Goal: Task Accomplishment & Management: Manage account settings

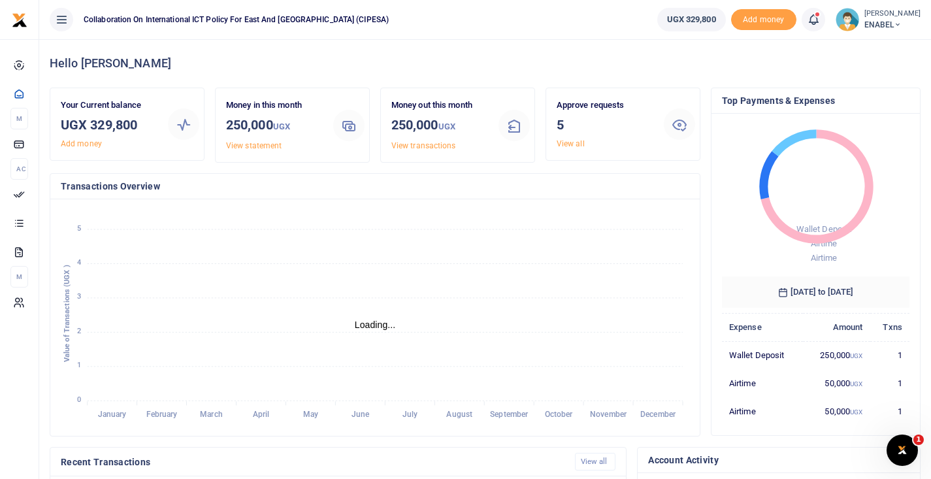
scroll to position [1, 1]
click at [576, 142] on link "View all" at bounding box center [571, 143] width 28 height 9
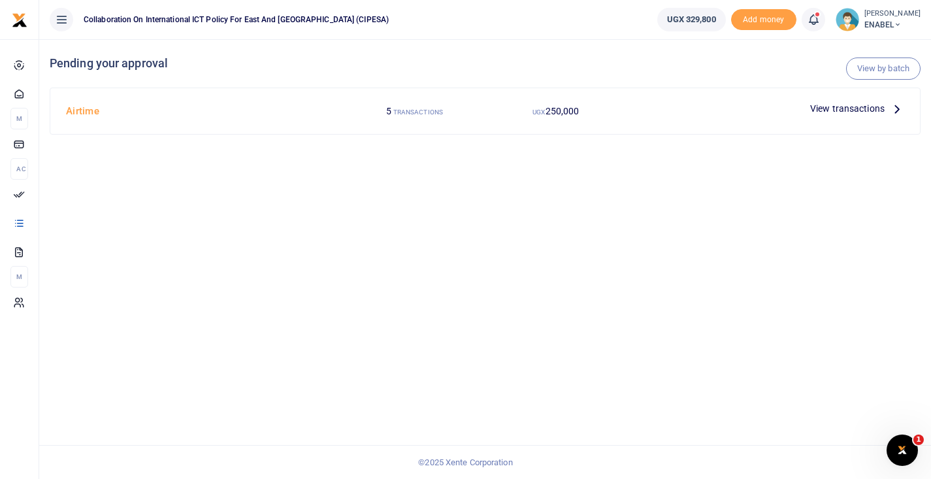
click at [834, 106] on span "View transactions" at bounding box center [847, 108] width 74 height 14
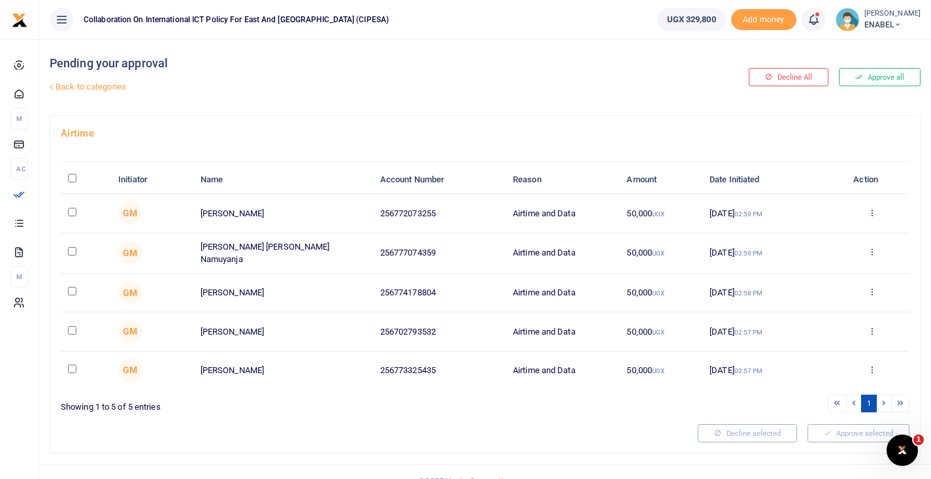
click at [73, 180] on input "\a \a : activate to sort column descending" at bounding box center [72, 178] width 8 height 8
checkbox input "true"
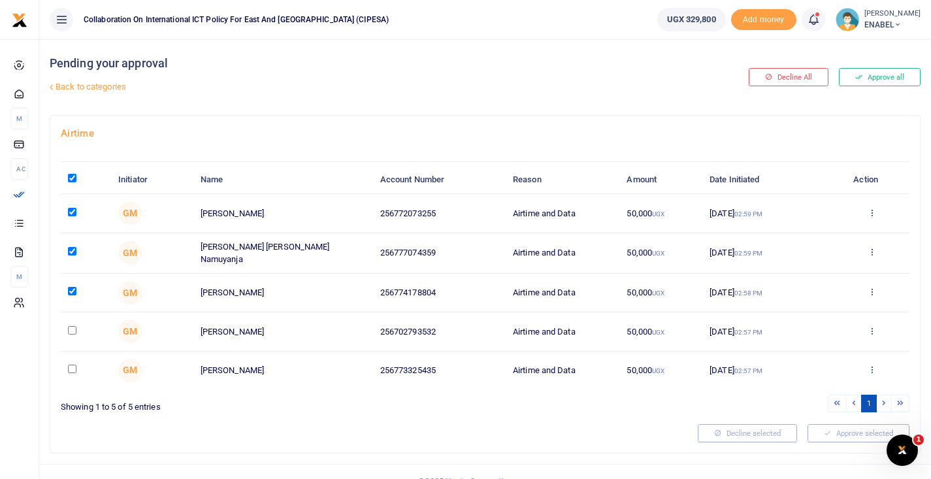
checkbox input "true"
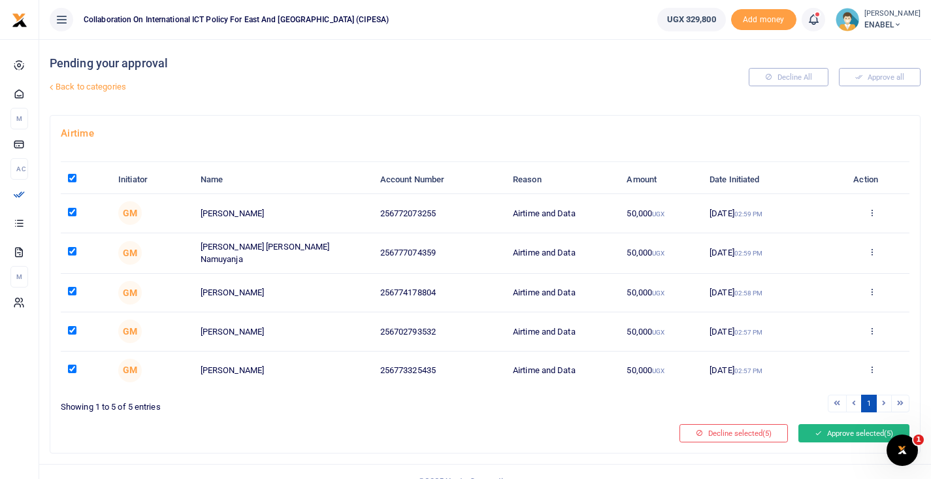
click at [847, 431] on button "Approve selected (5)" at bounding box center [853, 433] width 111 height 18
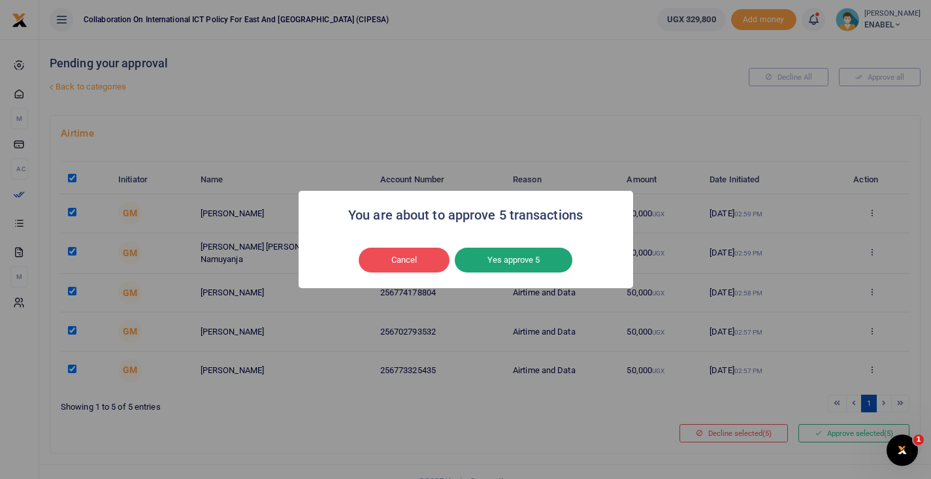
click at [525, 257] on button "Yes approve 5" at bounding box center [514, 260] width 118 height 25
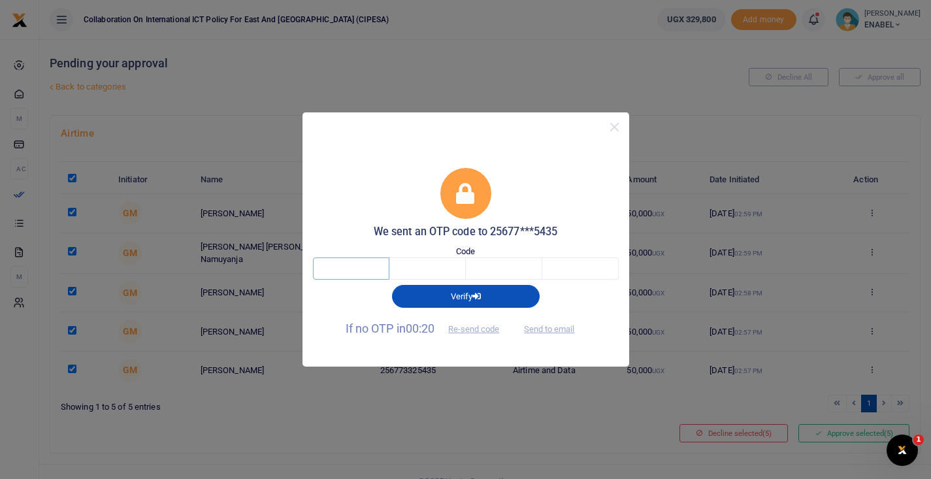
click at [341, 265] on input "text" at bounding box center [351, 268] width 76 height 22
type input "3"
type input "1"
type input "2"
type input "5"
